Goal: Task Accomplishment & Management: Use online tool/utility

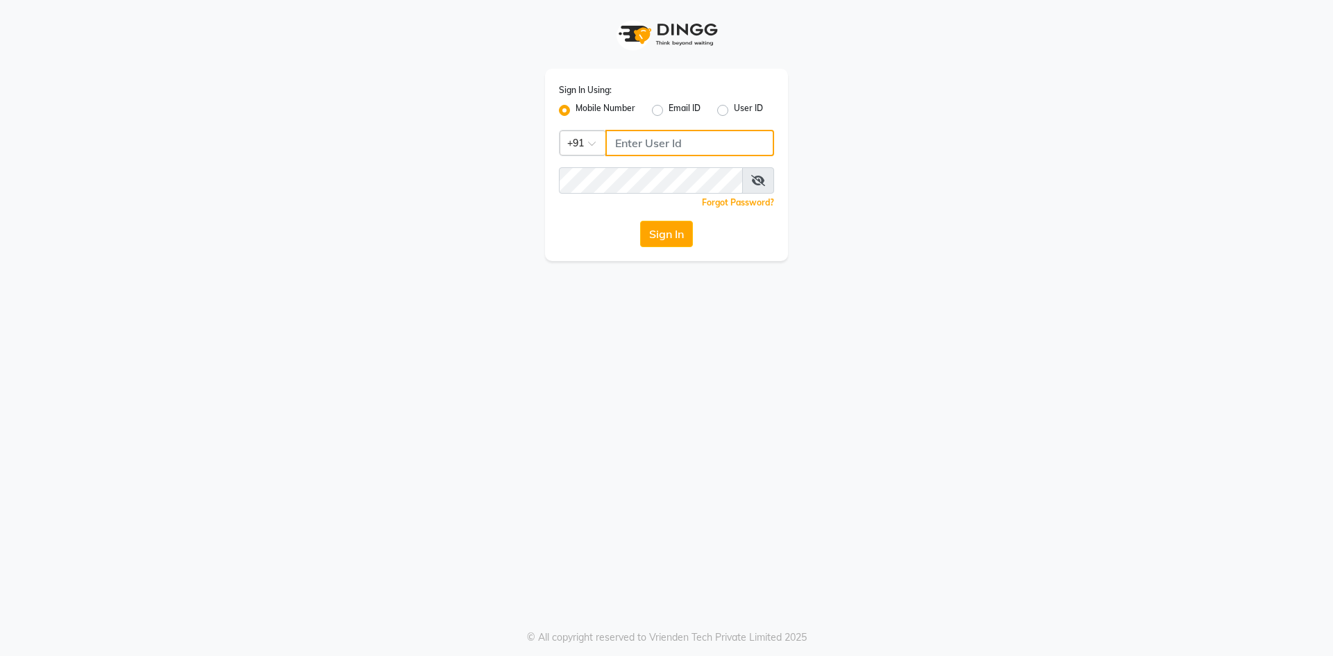
click at [658, 138] on input "Username" at bounding box center [689, 143] width 169 height 26
click at [671, 153] on input "Username" at bounding box center [689, 143] width 169 height 26
click at [673, 151] on input "Username" at bounding box center [689, 143] width 169 height 26
type input "8977719365"
click at [655, 247] on div "Sign In Using: Mobile Number Email ID User ID Country Code × [PHONE_NUMBER] Rem…" at bounding box center [666, 165] width 243 height 192
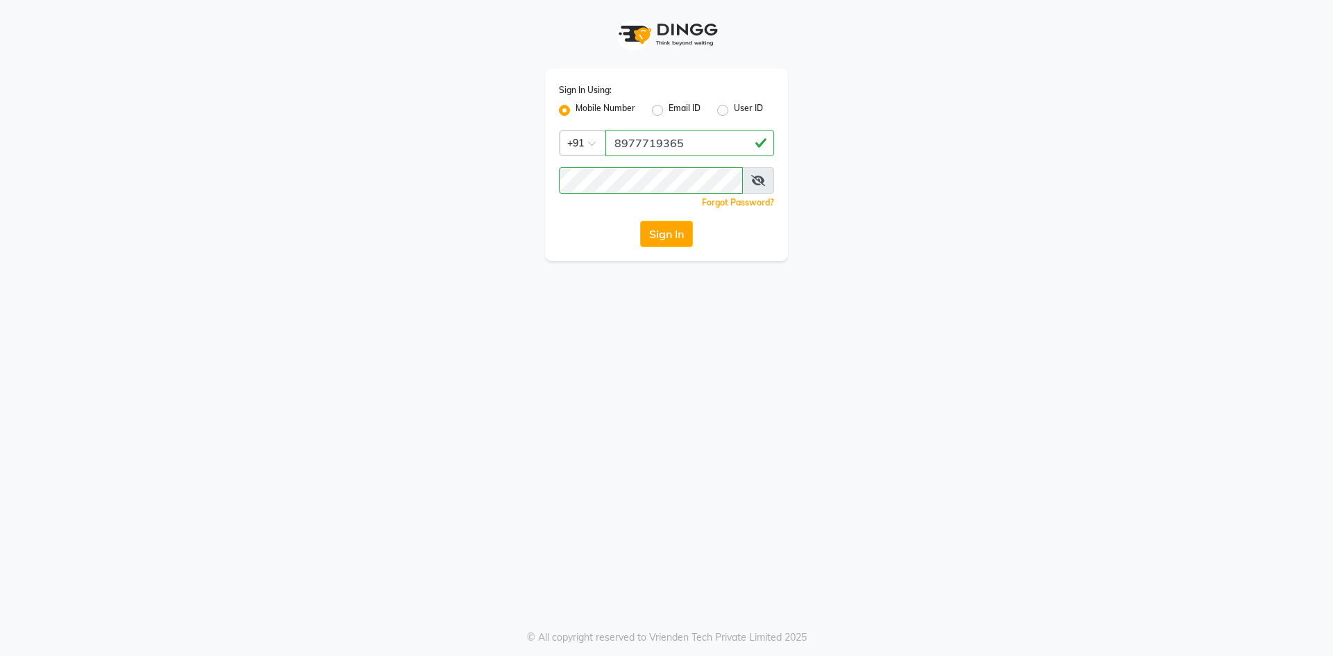
click at [658, 224] on button "Sign In" at bounding box center [666, 234] width 53 height 26
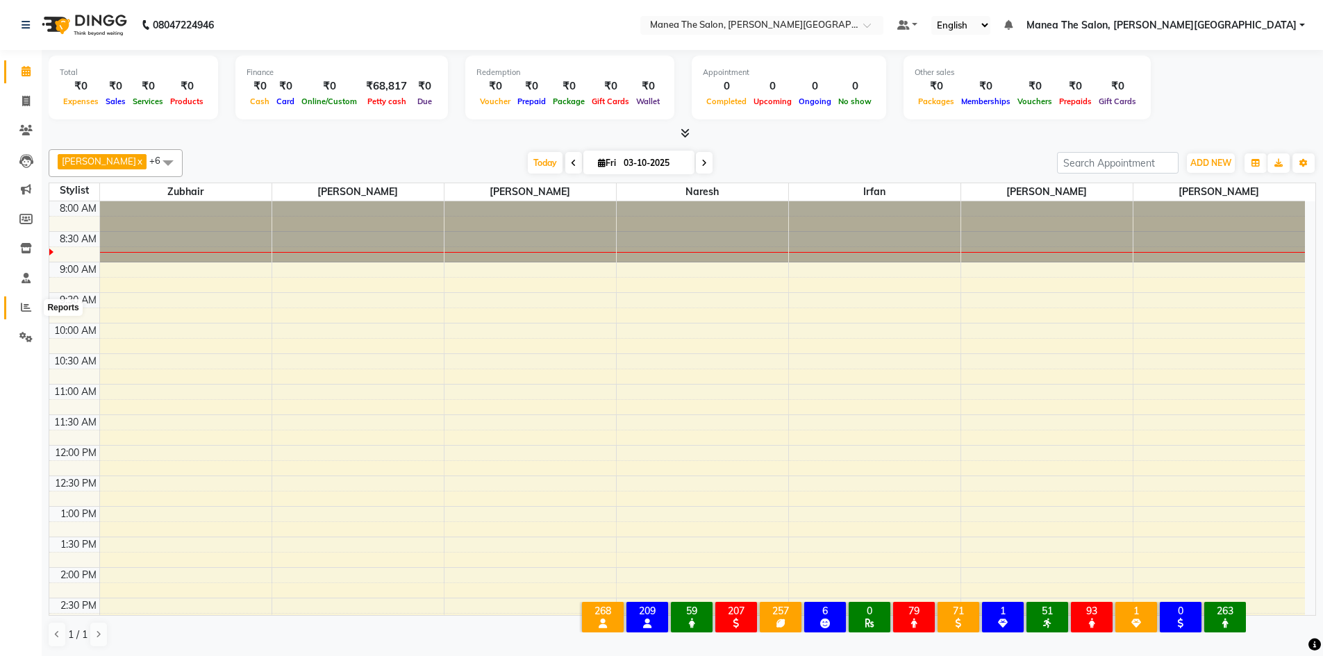
click at [33, 311] on span at bounding box center [26, 308] width 24 height 16
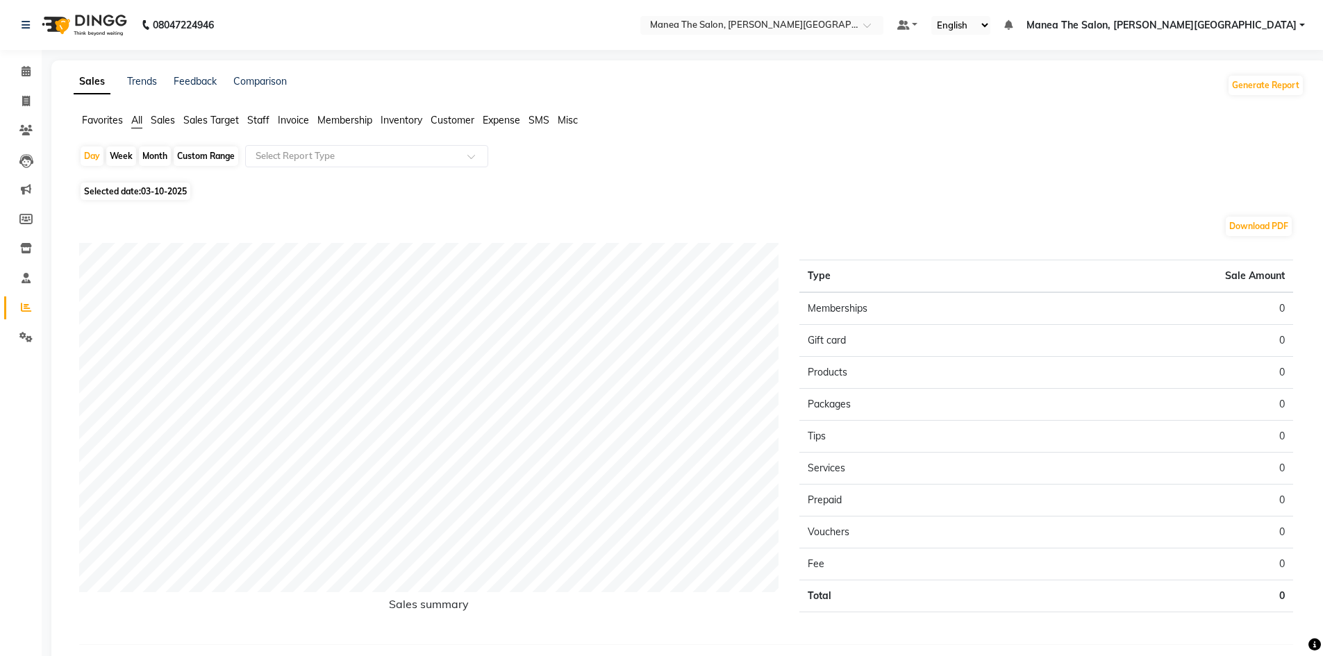
click at [134, 195] on span "Selected date: 03-10-2025" at bounding box center [136, 191] width 110 height 17
select select "10"
select select "2025"
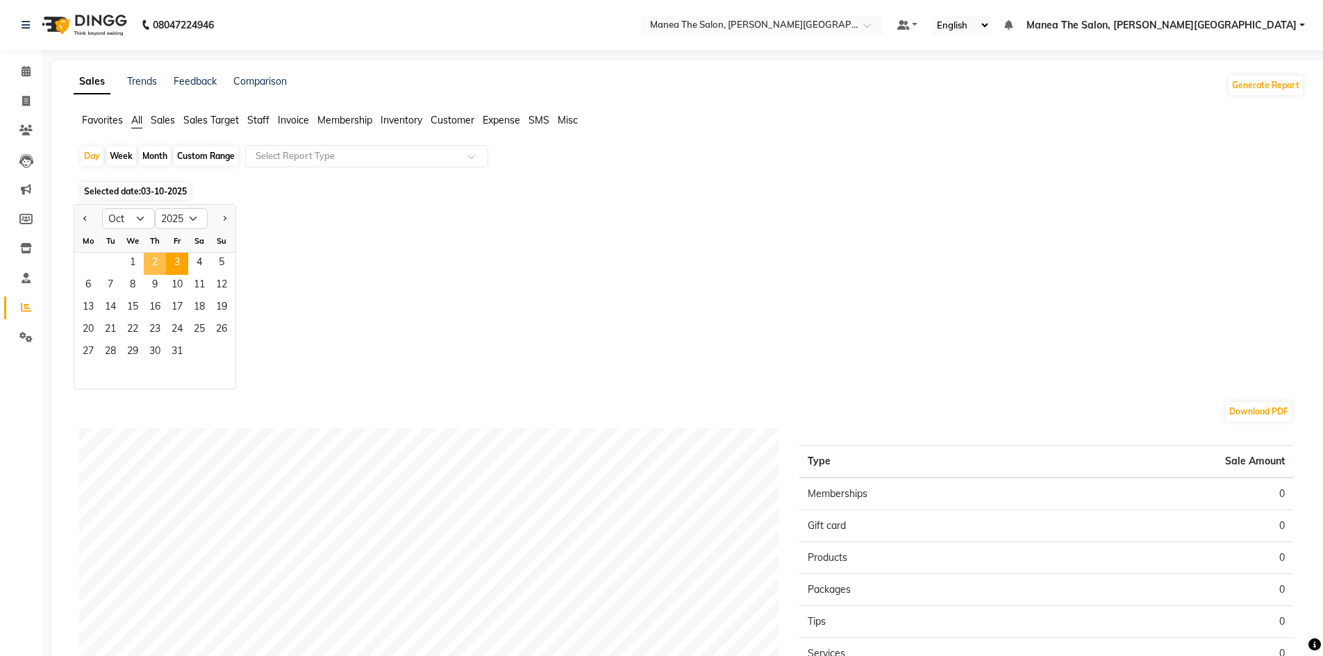
click at [159, 266] on span "2" at bounding box center [155, 264] width 22 height 22
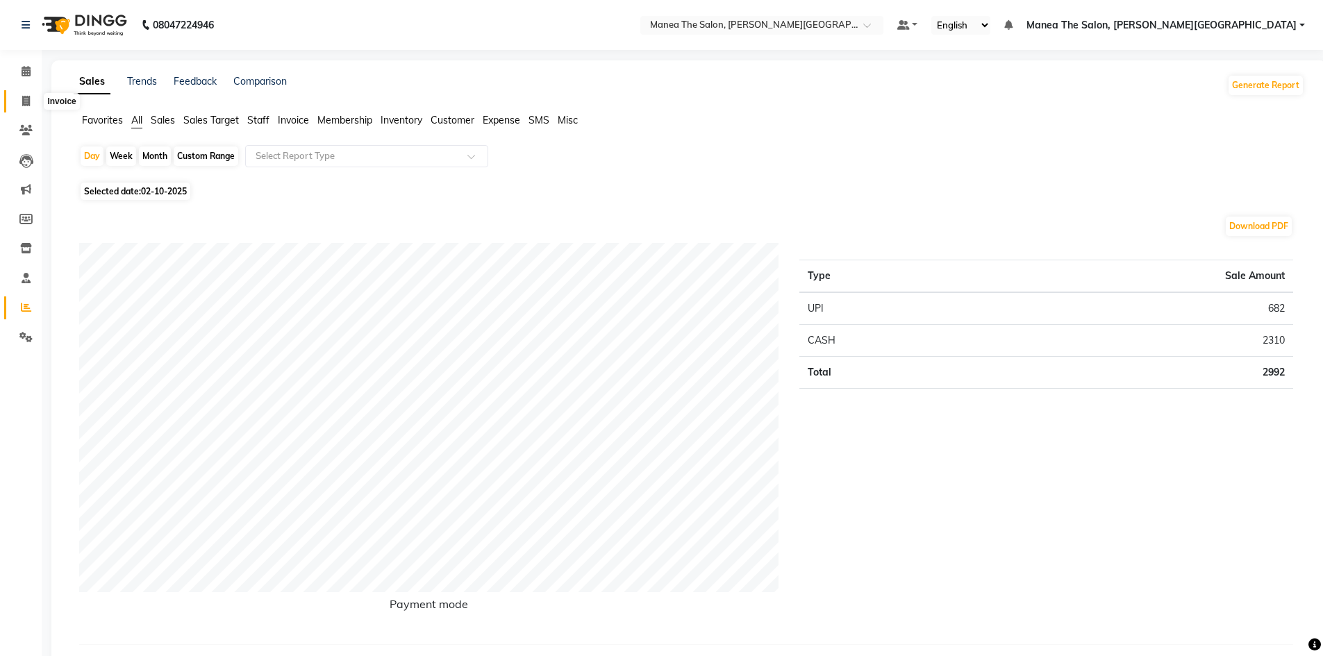
click at [31, 108] on span at bounding box center [26, 102] width 24 height 16
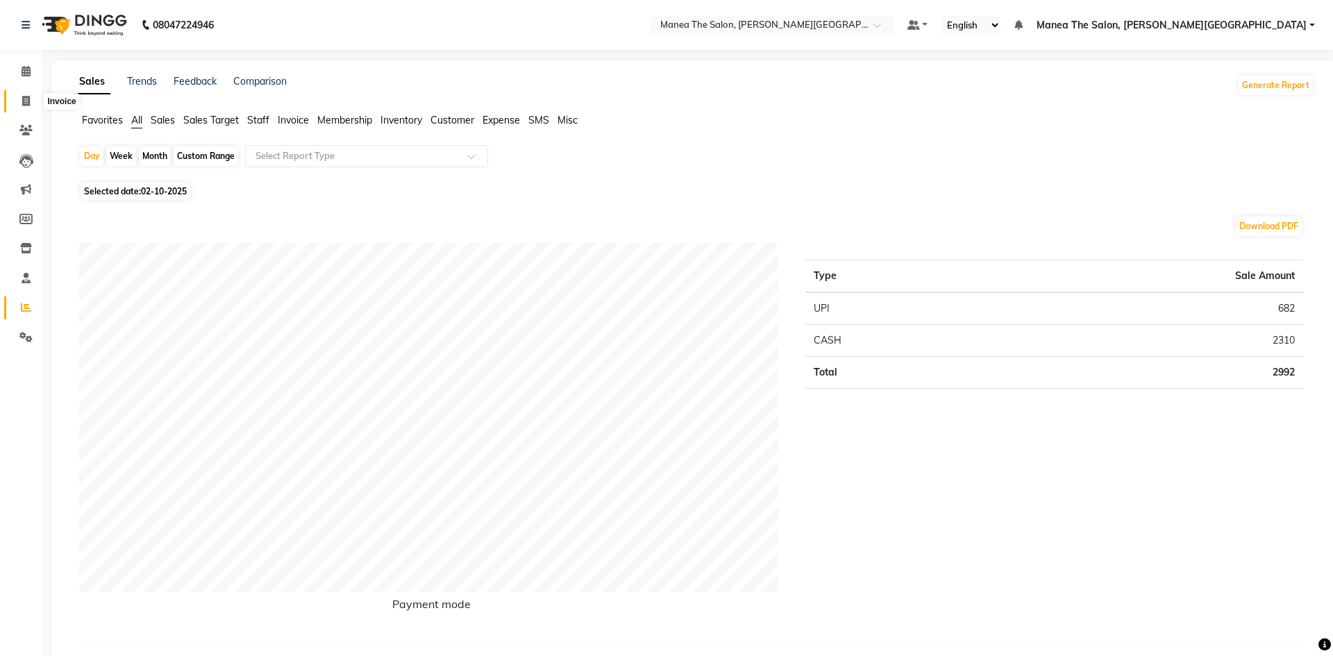
select select "8762"
select select "service"
